Goal: Task Accomplishment & Management: Use online tool/utility

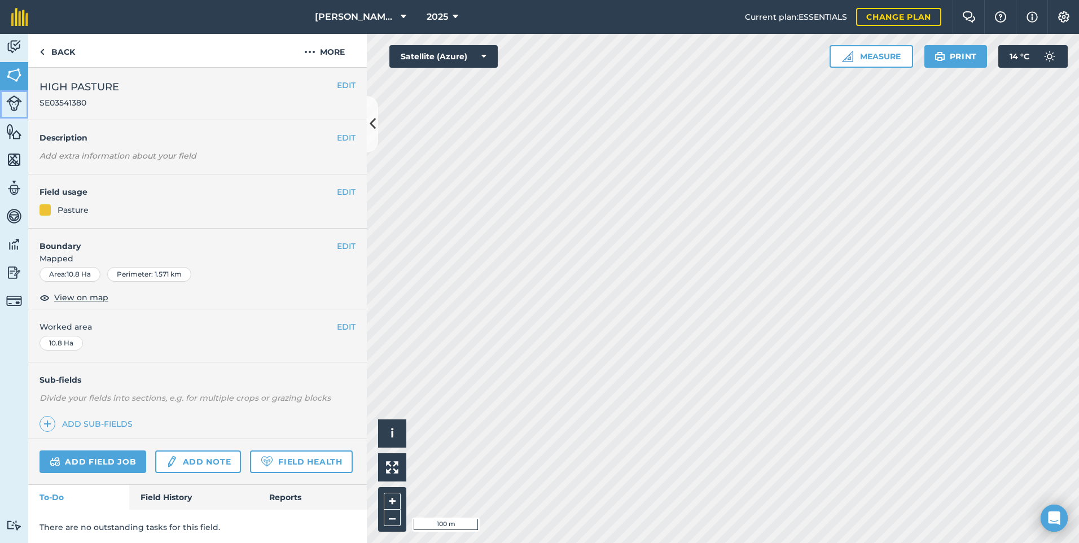
click at [14, 109] on img at bounding box center [14, 103] width 16 height 16
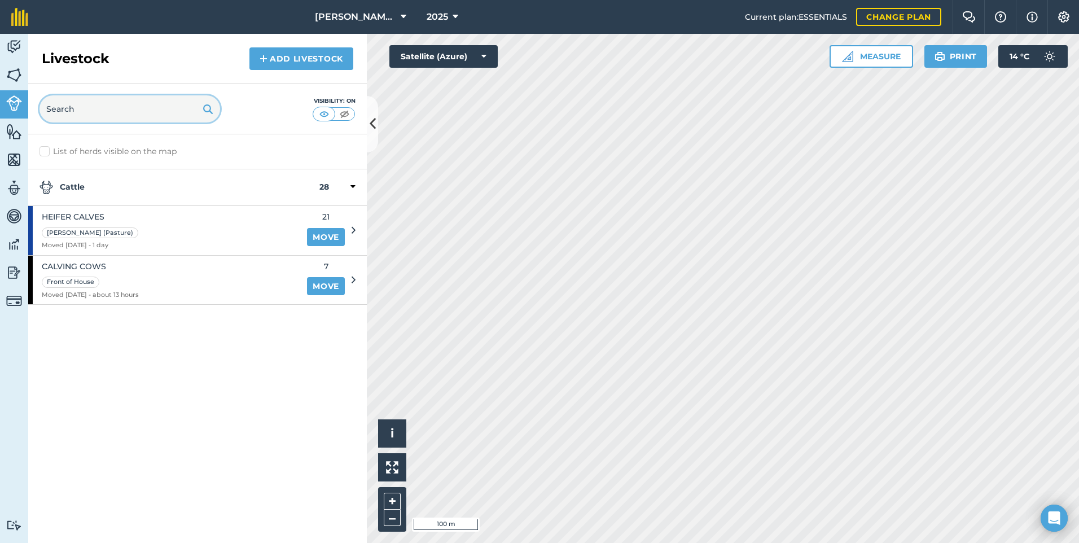
click at [132, 113] on input "text" at bounding box center [129, 108] width 181 height 27
click at [285, 52] on link "Add Livestock" at bounding box center [301, 58] width 104 height 23
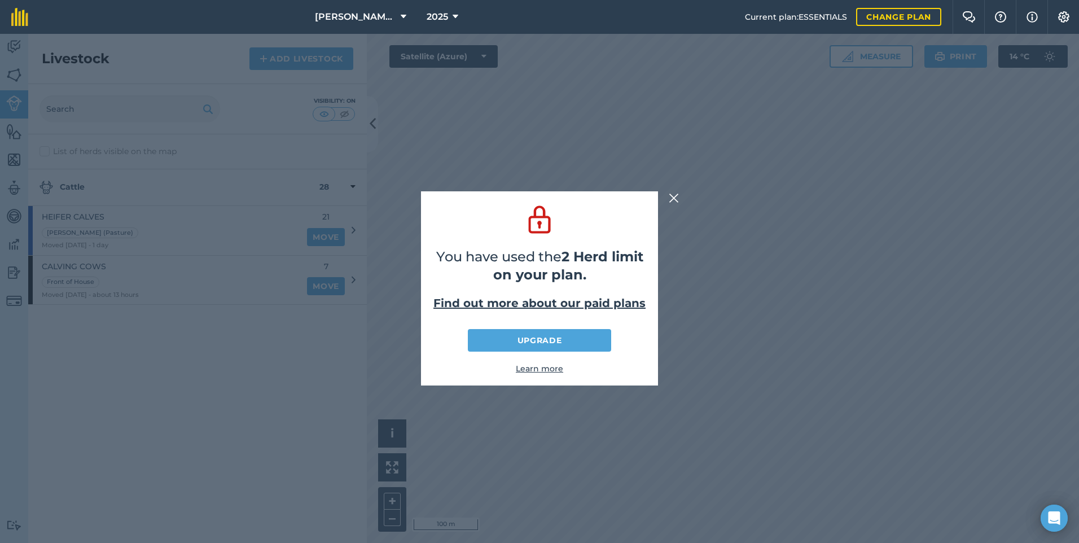
click at [673, 199] on img at bounding box center [674, 198] width 10 height 14
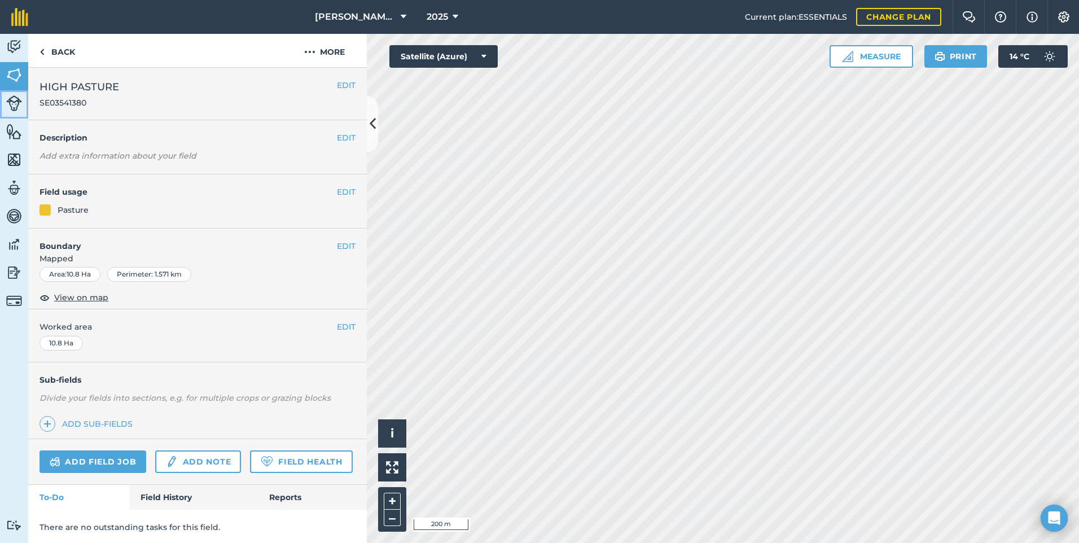
click at [15, 100] on img at bounding box center [14, 103] width 16 height 16
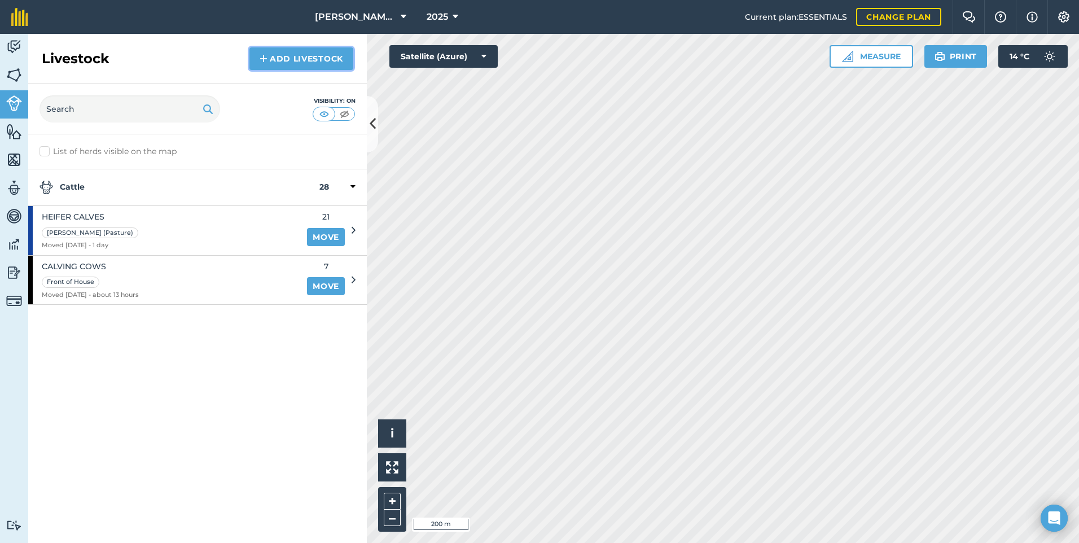
click at [306, 54] on link "Add Livestock" at bounding box center [301, 58] width 104 height 23
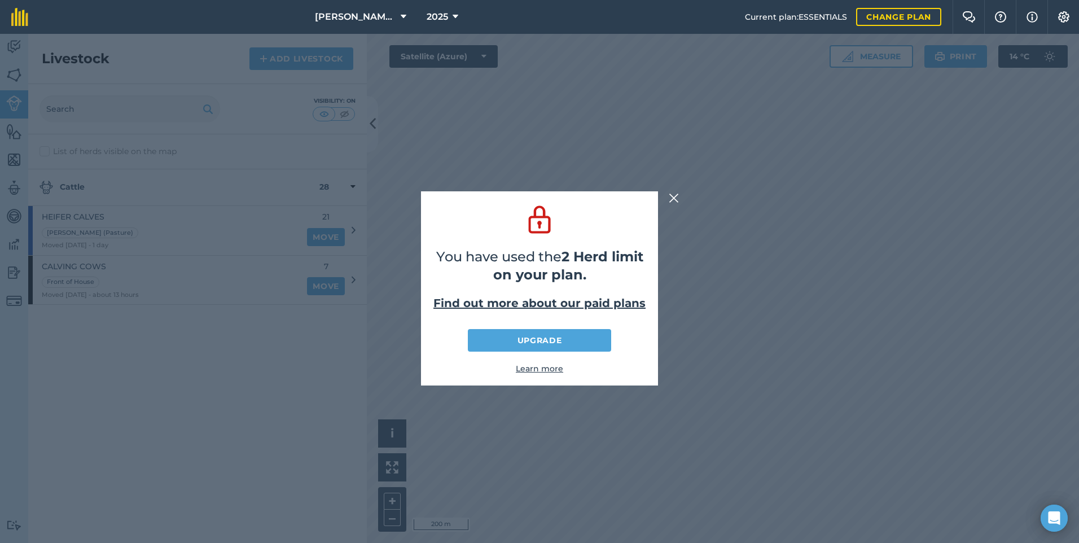
click at [676, 196] on img at bounding box center [674, 198] width 10 height 14
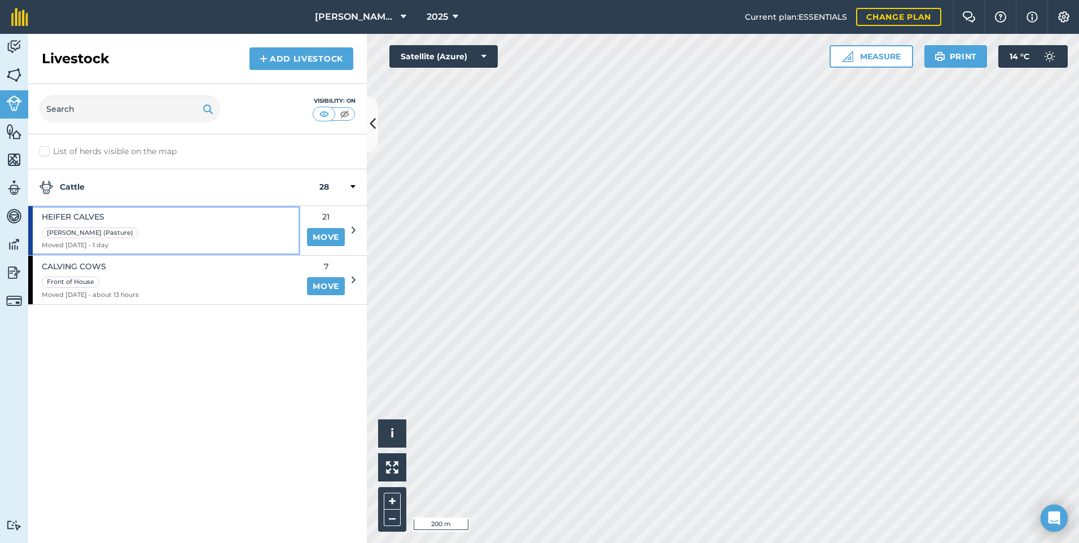
click at [251, 224] on div "[PERSON_NAME] (Pasture) Moved [DATE] - 1 day" at bounding box center [164, 230] width 272 height 49
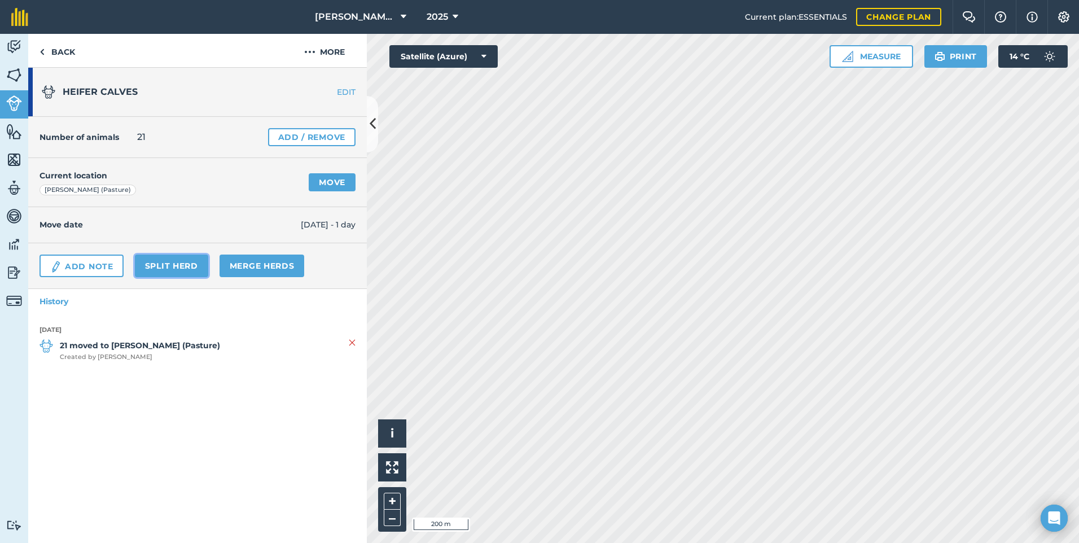
click at [184, 269] on link "Split herd" at bounding box center [171, 265] width 73 height 23
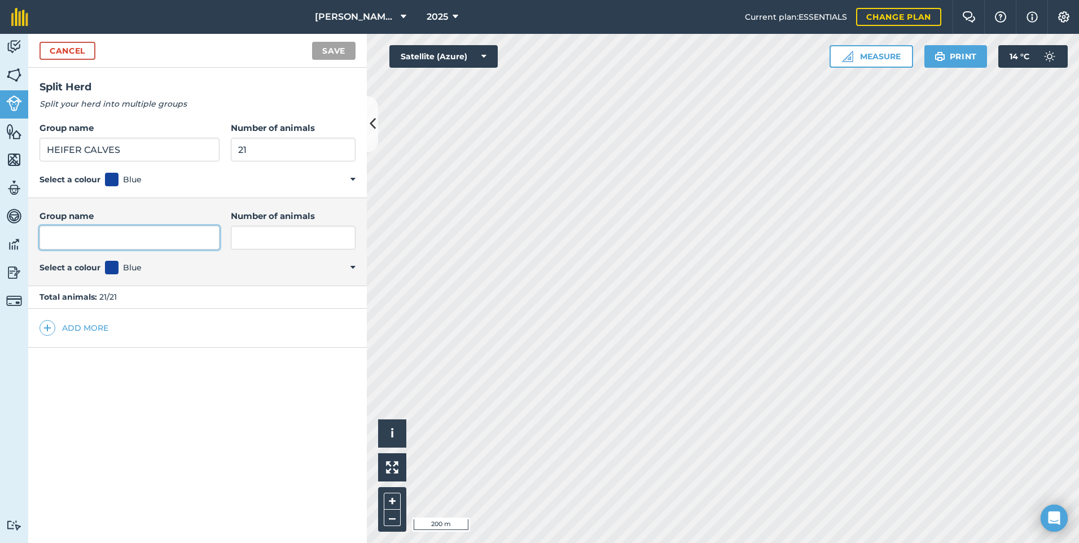
click at [149, 239] on input "Group name" at bounding box center [129, 238] width 180 height 24
click at [75, 61] on div "Cancel Save" at bounding box center [197, 51] width 339 height 34
click at [73, 37] on div "Cancel Save" at bounding box center [197, 51] width 339 height 34
click at [74, 47] on link "Cancel" at bounding box center [67, 51] width 56 height 18
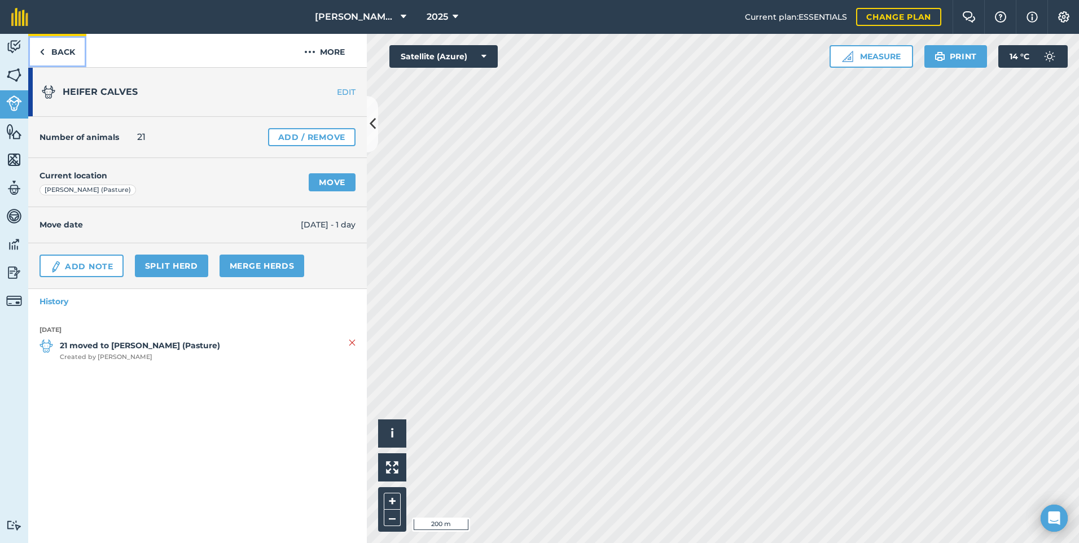
click at [45, 45] on link "Back" at bounding box center [57, 50] width 58 height 33
